Goal: Use online tool/utility: Use online tool/utility

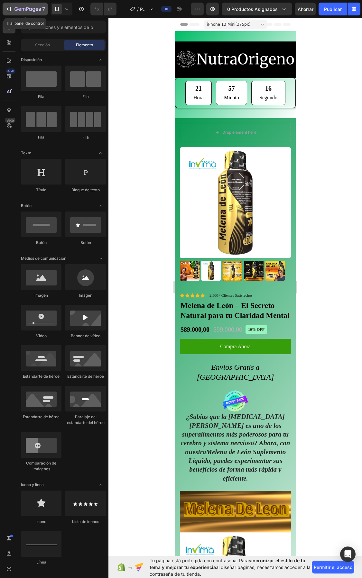
click at [9, 4] on button "7" at bounding box center [25, 9] width 45 height 13
